Goal: Information Seeking & Learning: Learn about a topic

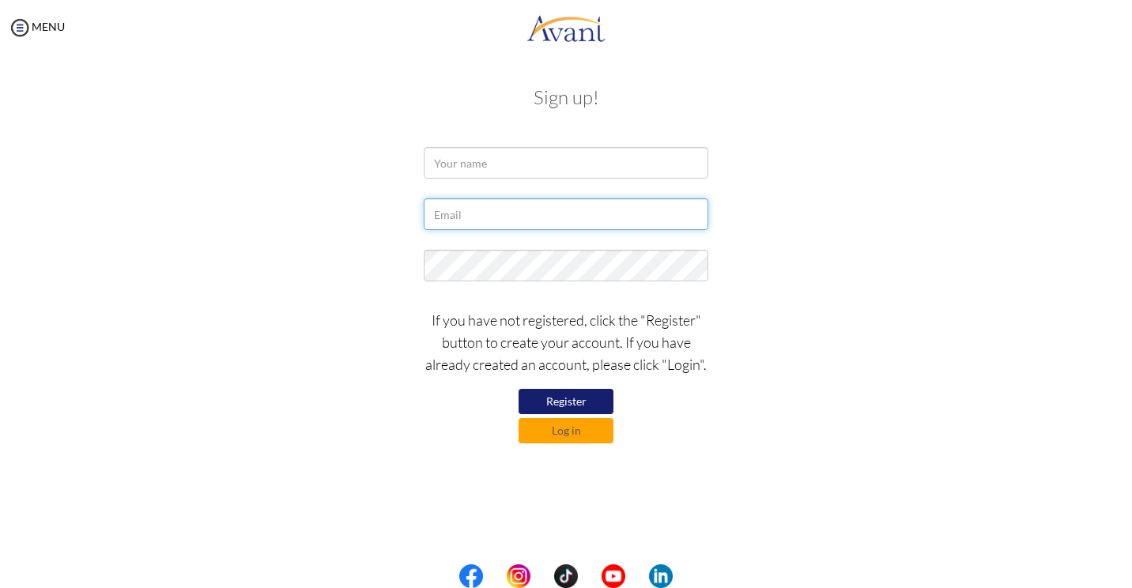
type input "[EMAIL_ADDRESS][DOMAIN_NAME]"
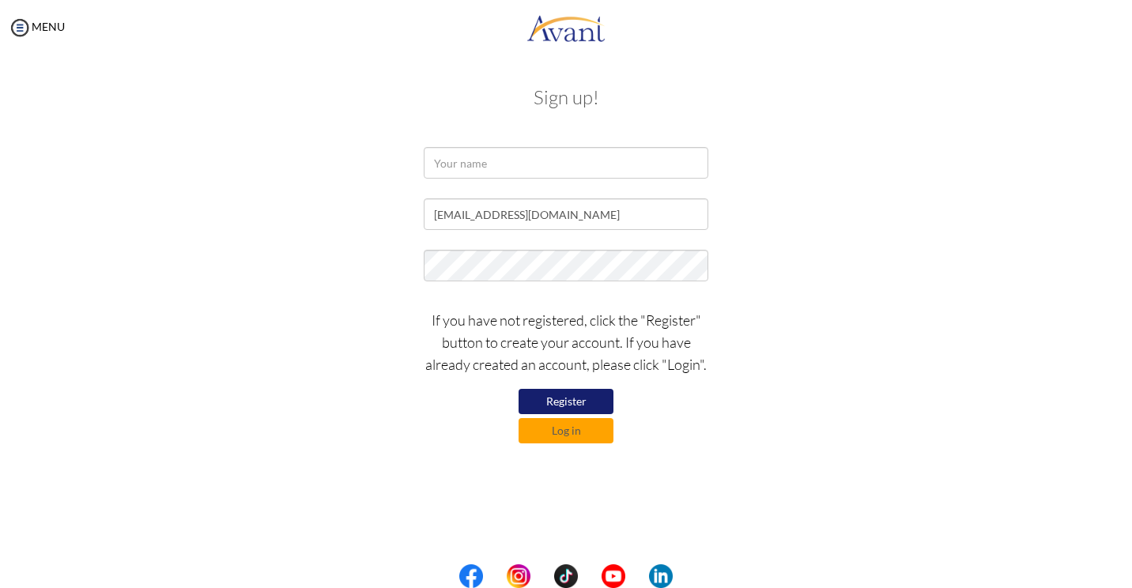
type input "[EMAIL_ADDRESS][DOMAIN_NAME]"
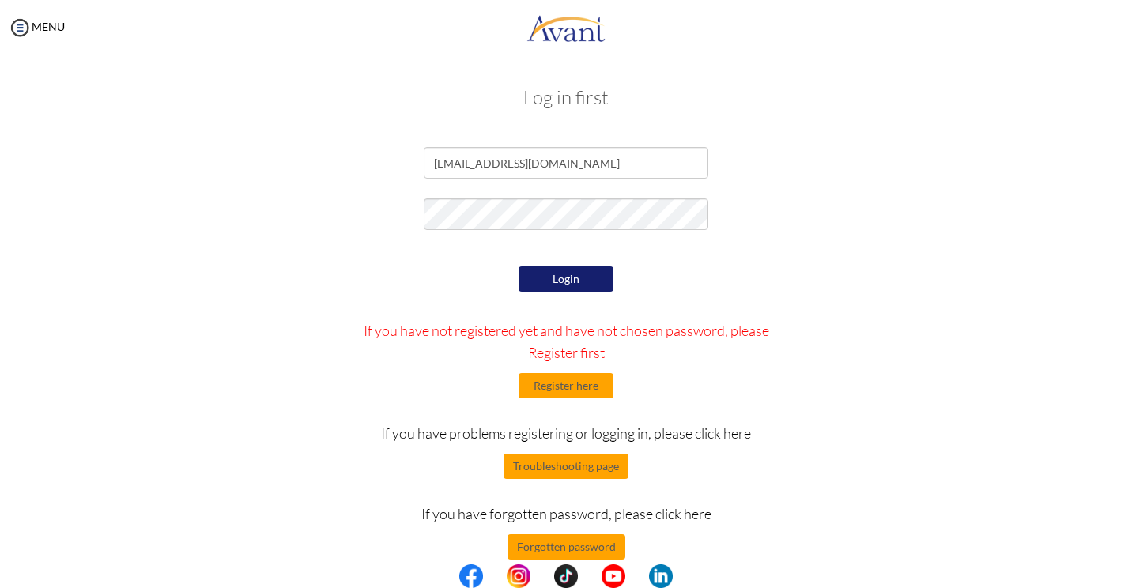
click at [557, 279] on button "Login" at bounding box center [566, 278] width 95 height 25
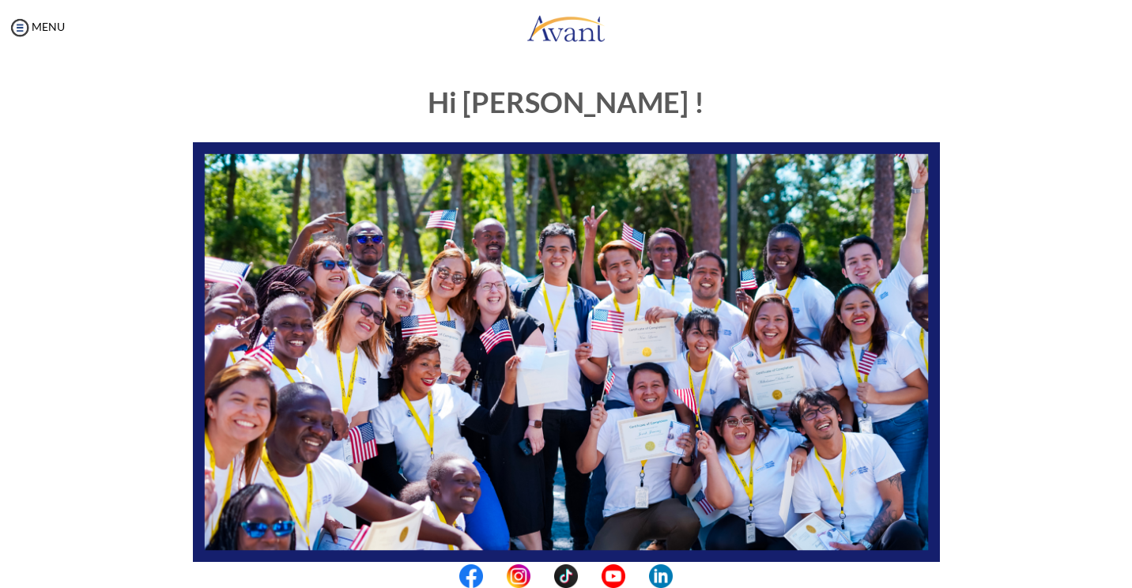
scroll to position [237, 0]
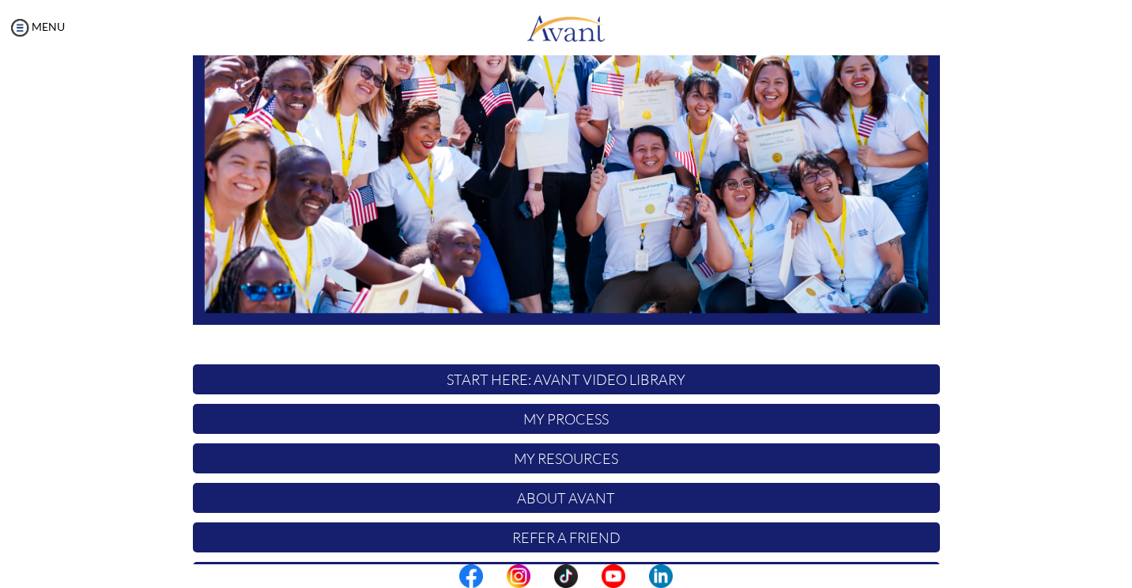
click at [584, 384] on p "START HERE: Avant Video Library" at bounding box center [566, 380] width 747 height 30
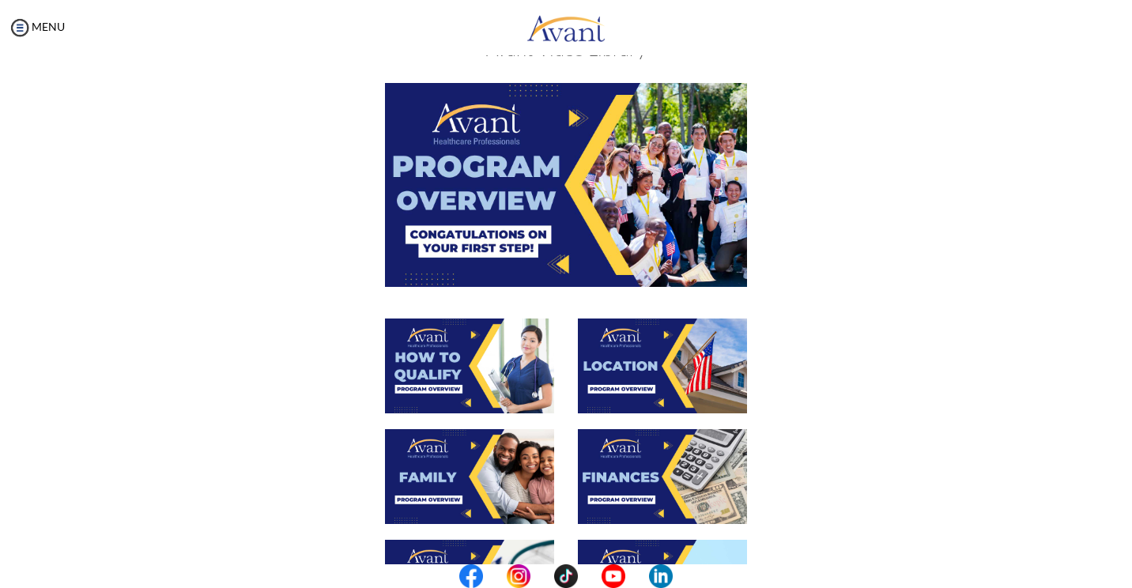
scroll to position [79, 0]
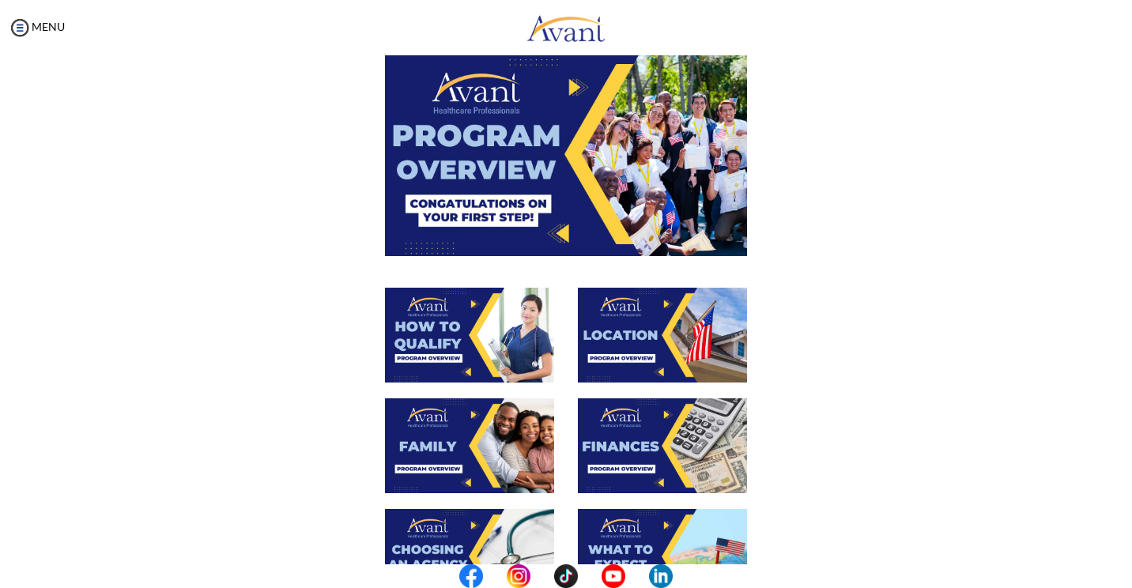
click at [522, 194] on img at bounding box center [566, 153] width 362 height 203
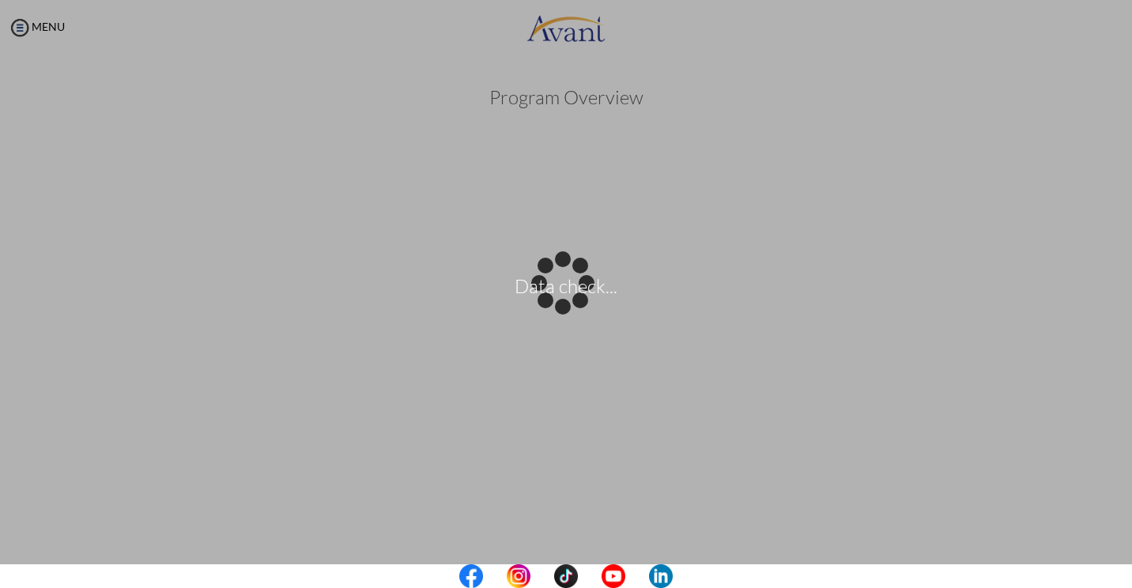
drag, startPoint x: 997, startPoint y: 555, endPoint x: 550, endPoint y: 403, distance: 472.6
click at [555, 305] on div "Data check..." at bounding box center [566, 294] width 22 height 22
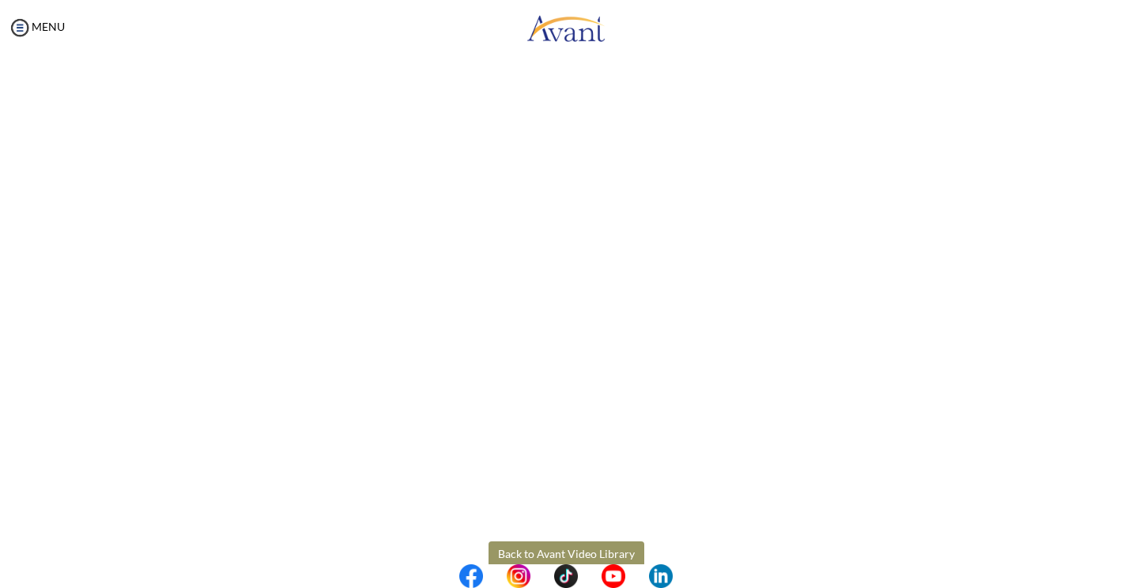
scroll to position [189, 0]
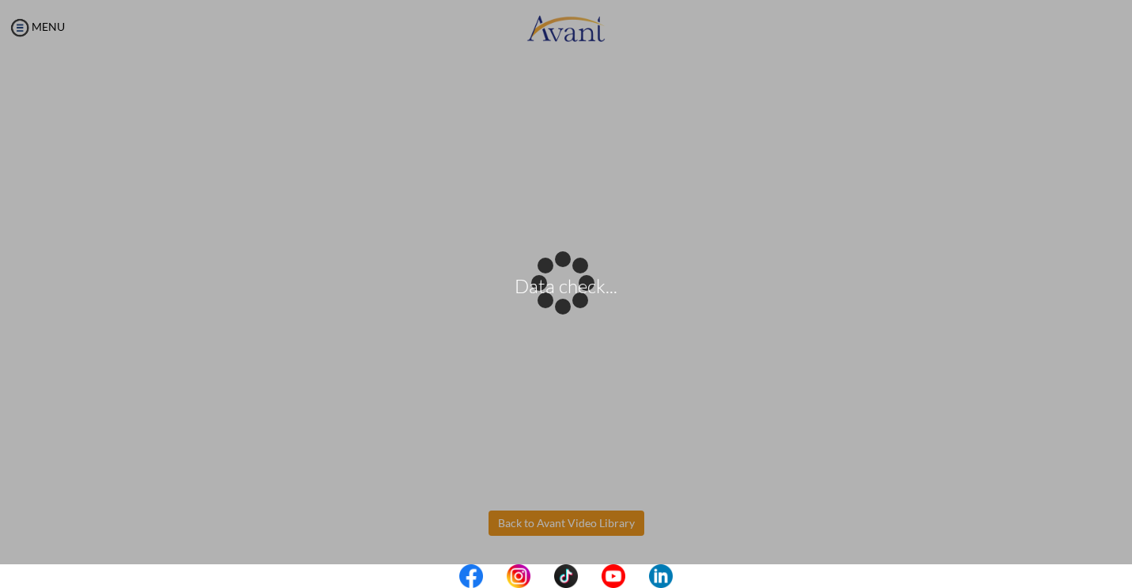
click at [573, 520] on body "Data check... Maintenance break. Please come back in 2 hours. MENU My Status Wh…" at bounding box center [566, 294] width 1132 height 588
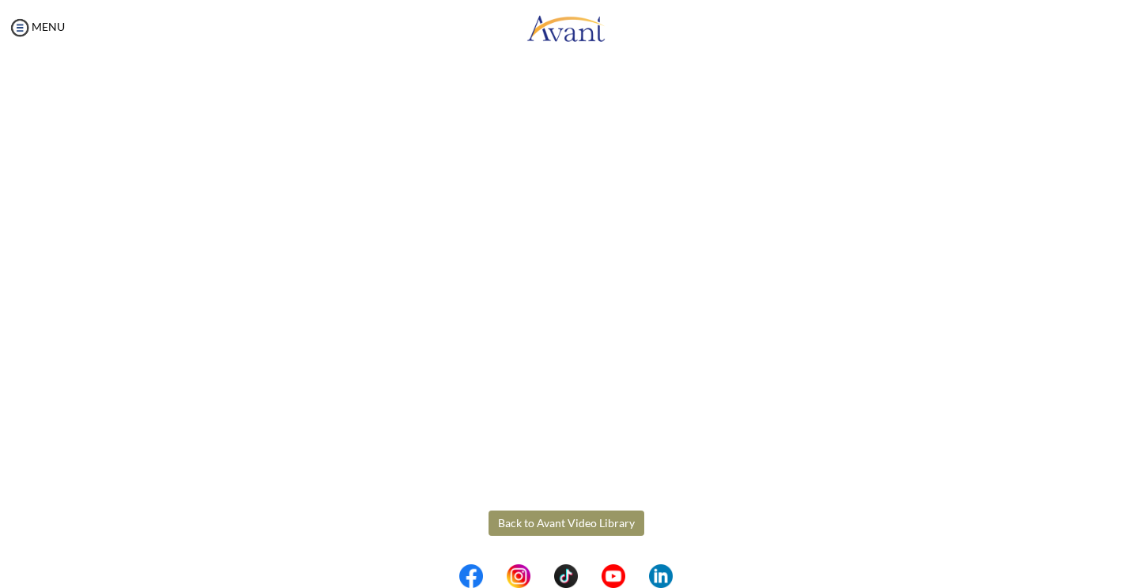
click at [573, 520] on button "Back to Avant Video Library" at bounding box center [567, 523] width 156 height 25
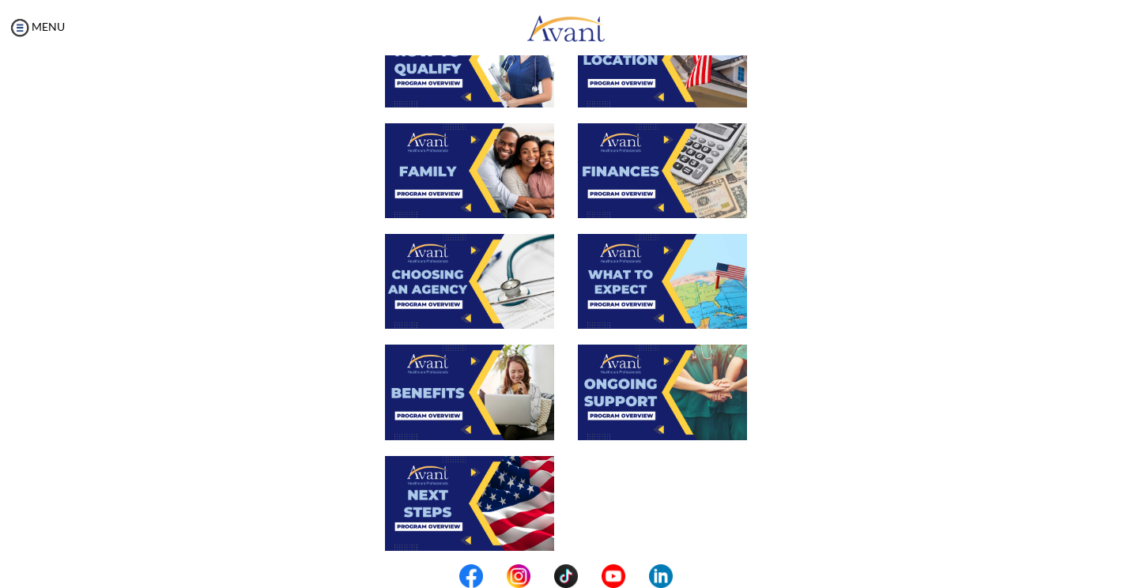
scroll to position [316, 0]
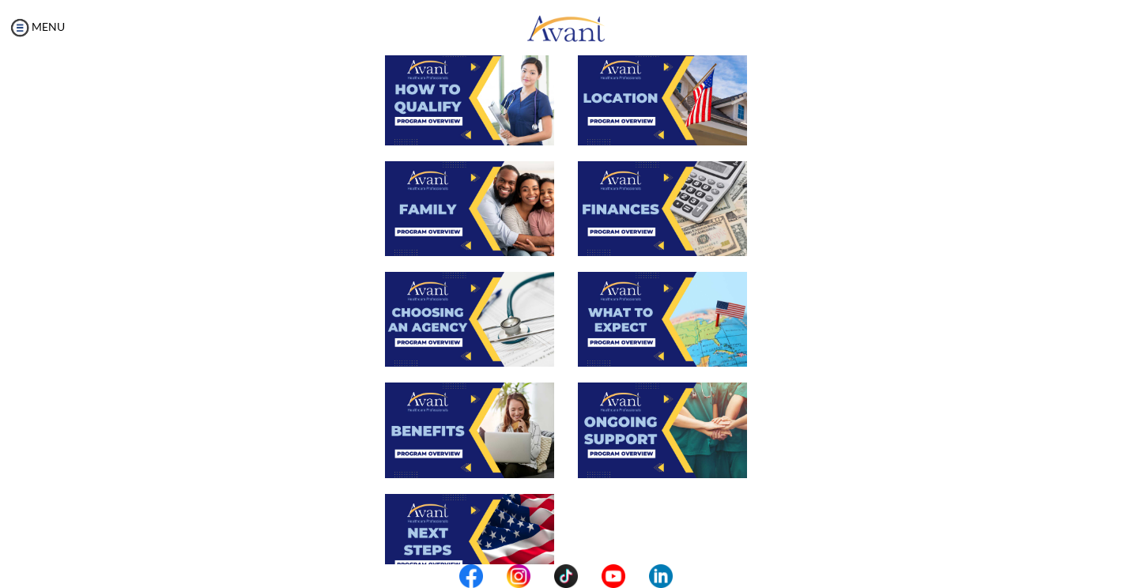
click at [440, 106] on img at bounding box center [469, 98] width 169 height 95
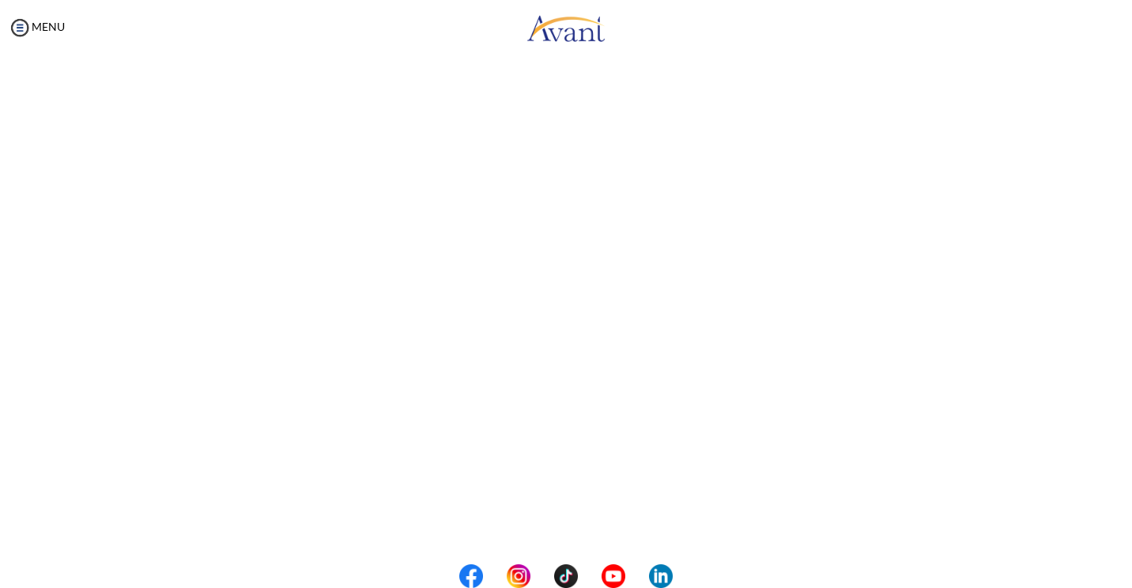
scroll to position [158, 0]
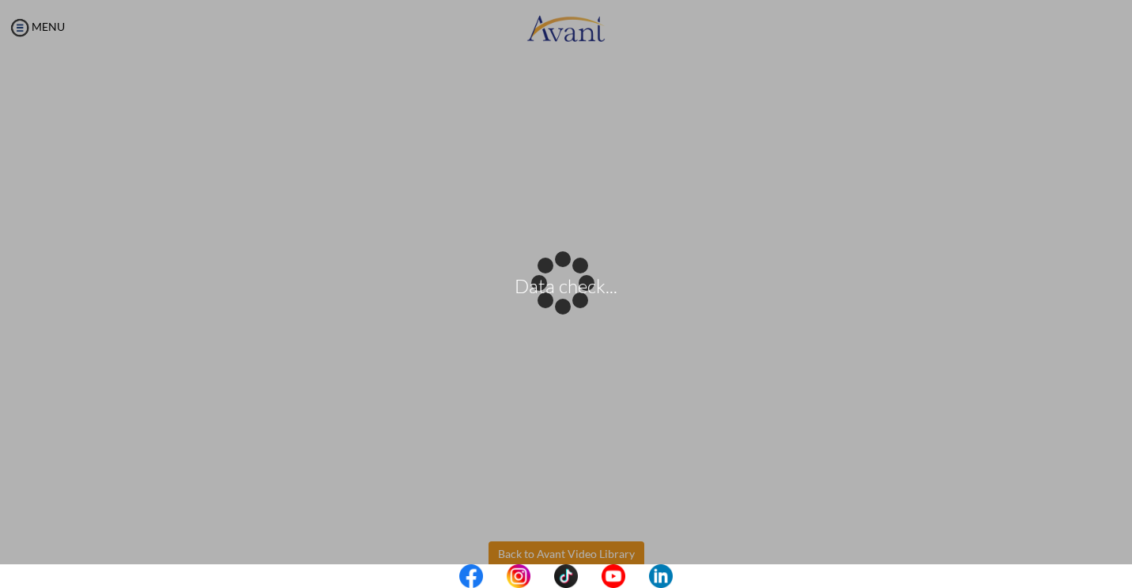
click at [608, 554] on body "Data check... Maintenance break. Please come back in 2 hours. MENU My Status Wh…" at bounding box center [566, 294] width 1132 height 588
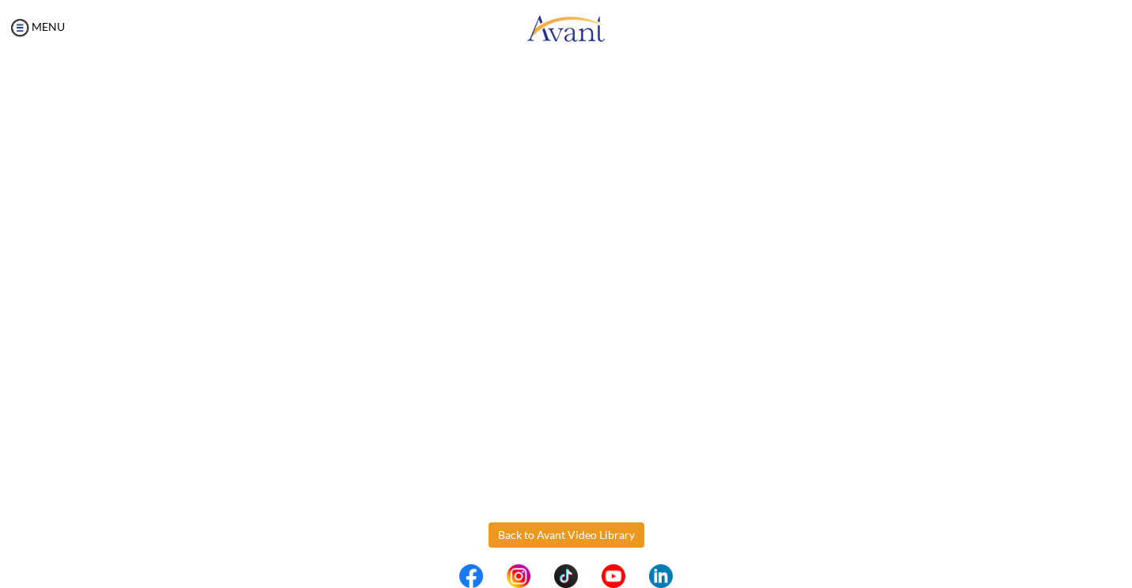
scroll to position [189, 0]
click at [588, 527] on button "Back to Avant Video Library" at bounding box center [567, 523] width 156 height 25
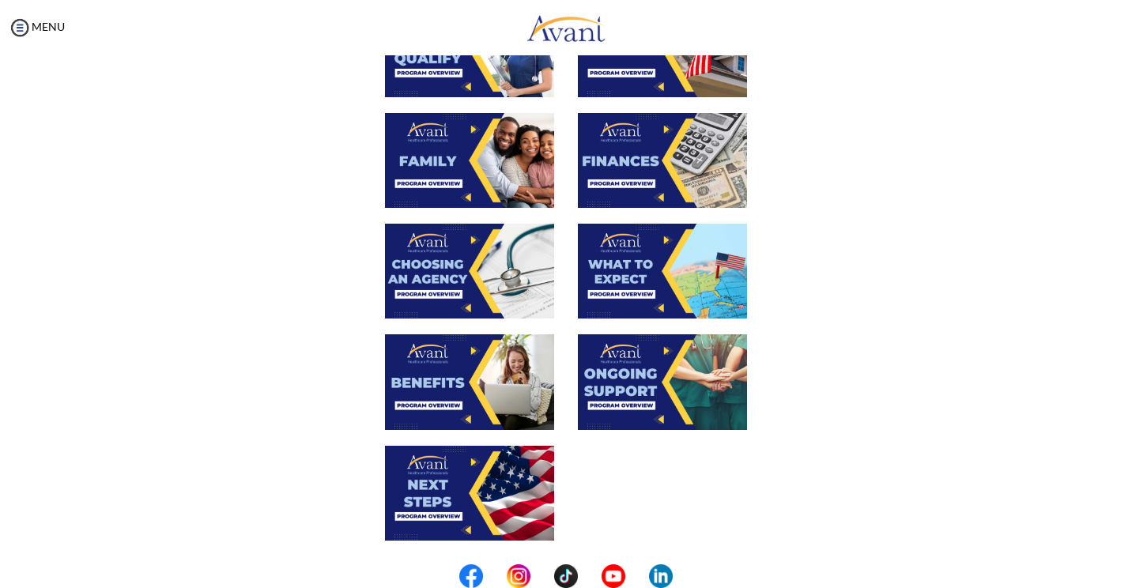
scroll to position [395, 0]
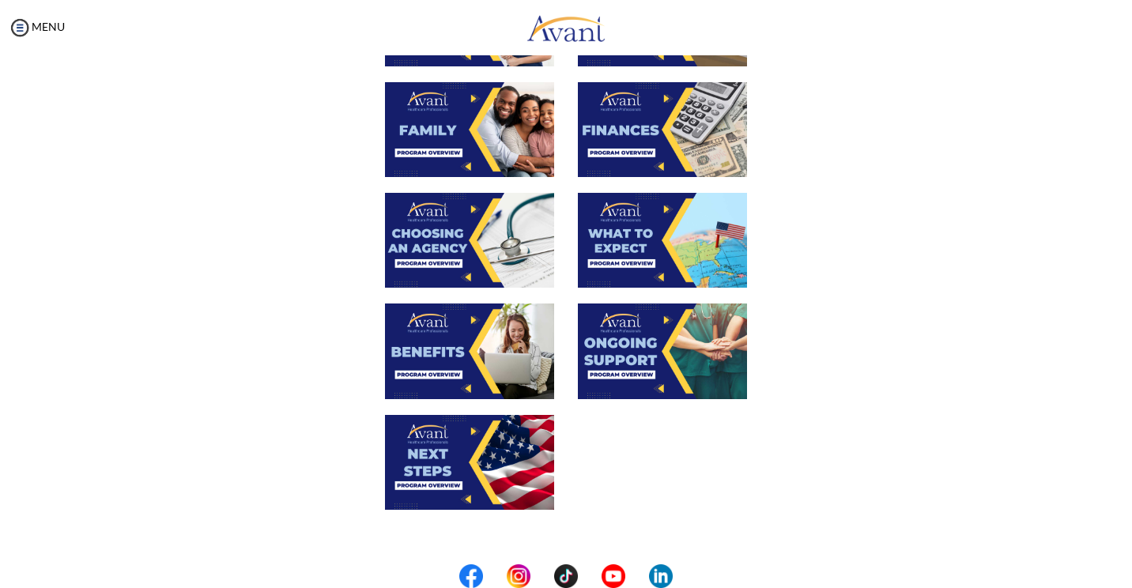
click at [493, 471] on img at bounding box center [469, 462] width 169 height 95
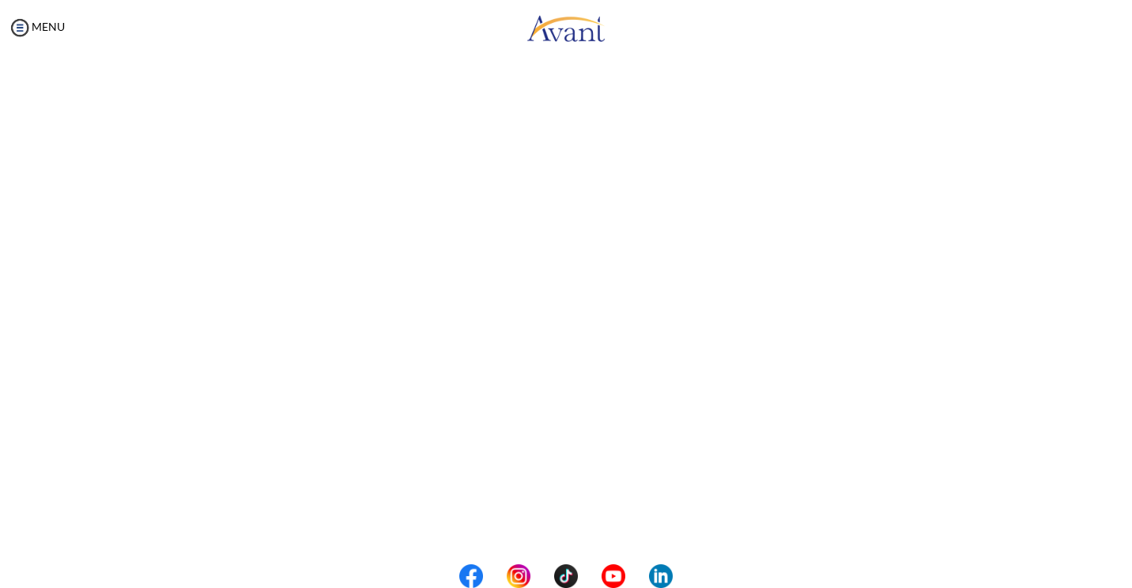
scroll to position [237, 0]
